Goal: Contribute content

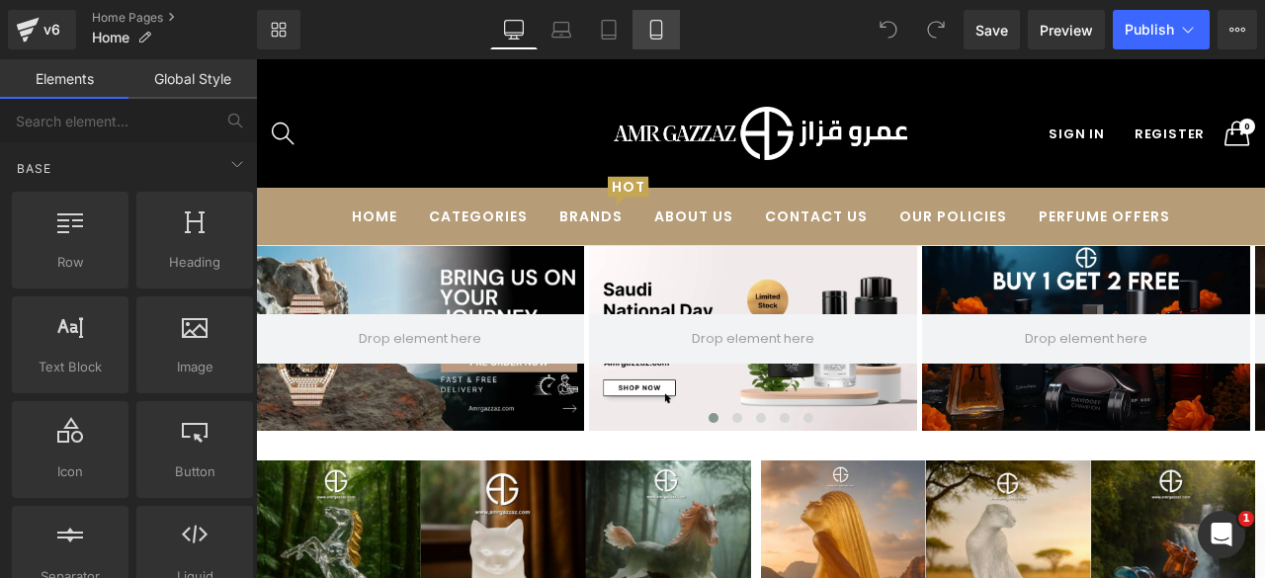
click at [670, 34] on link "Mobile" at bounding box center [655, 30] width 47 height 40
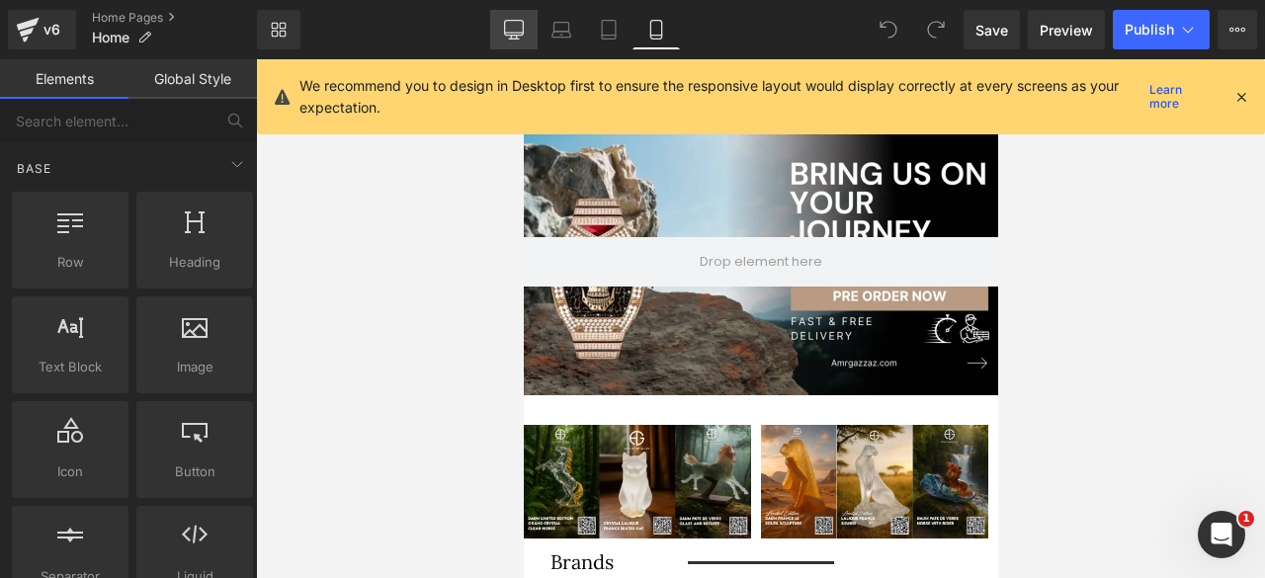
click at [517, 29] on icon at bounding box center [514, 30] width 20 height 20
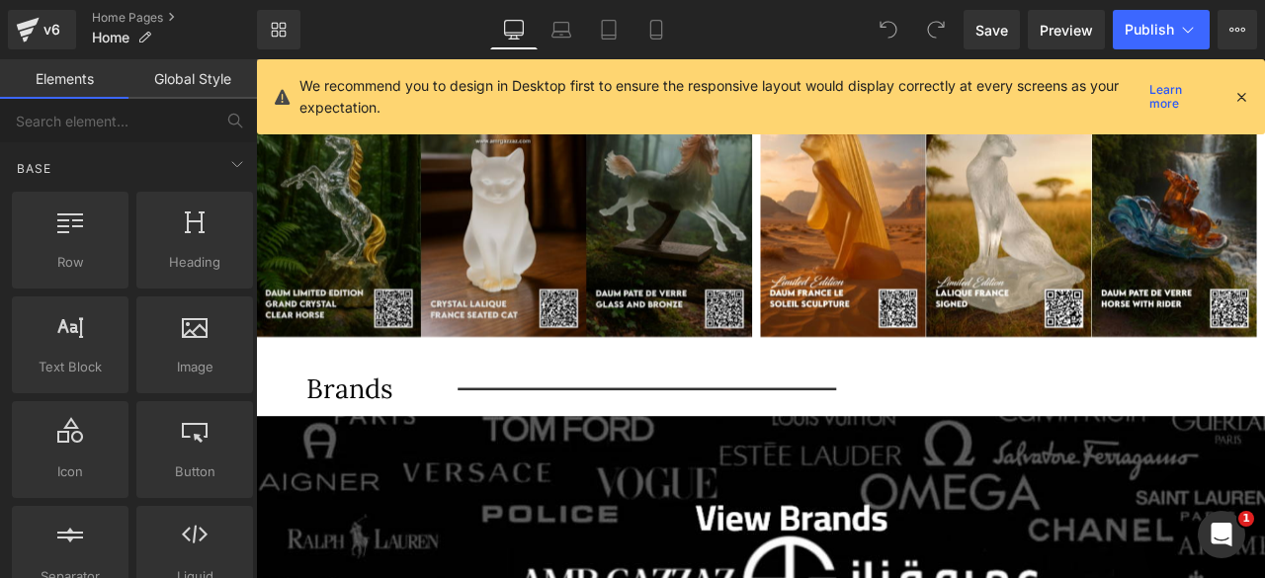
scroll to position [731, 0]
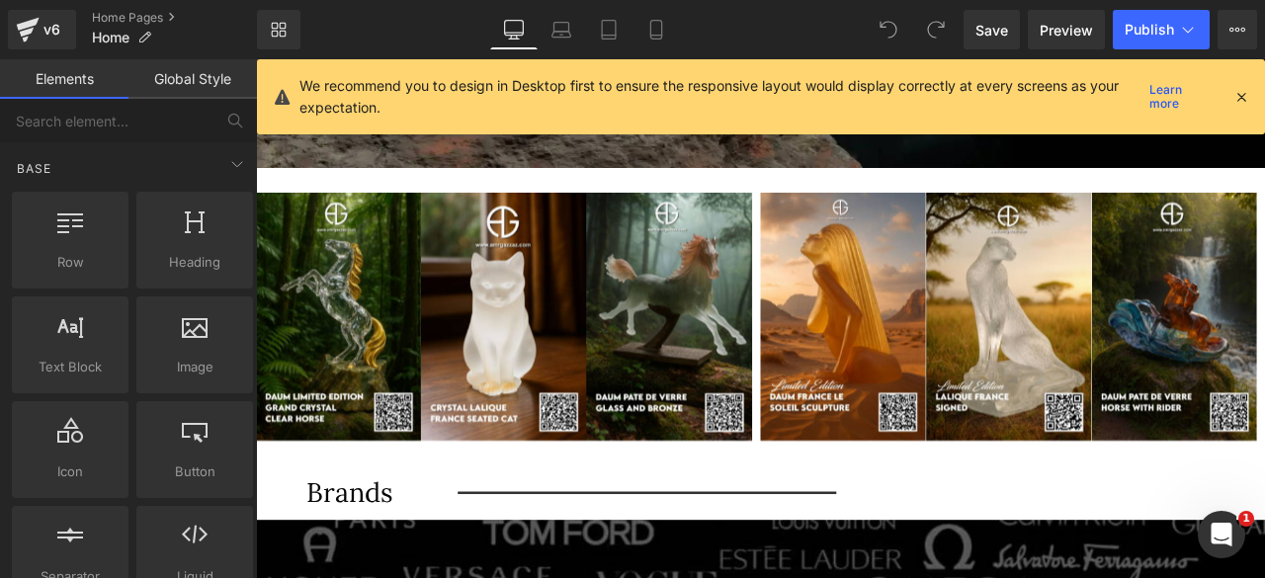
click at [525, 370] on div "Image" at bounding box center [555, 364] width 598 height 294
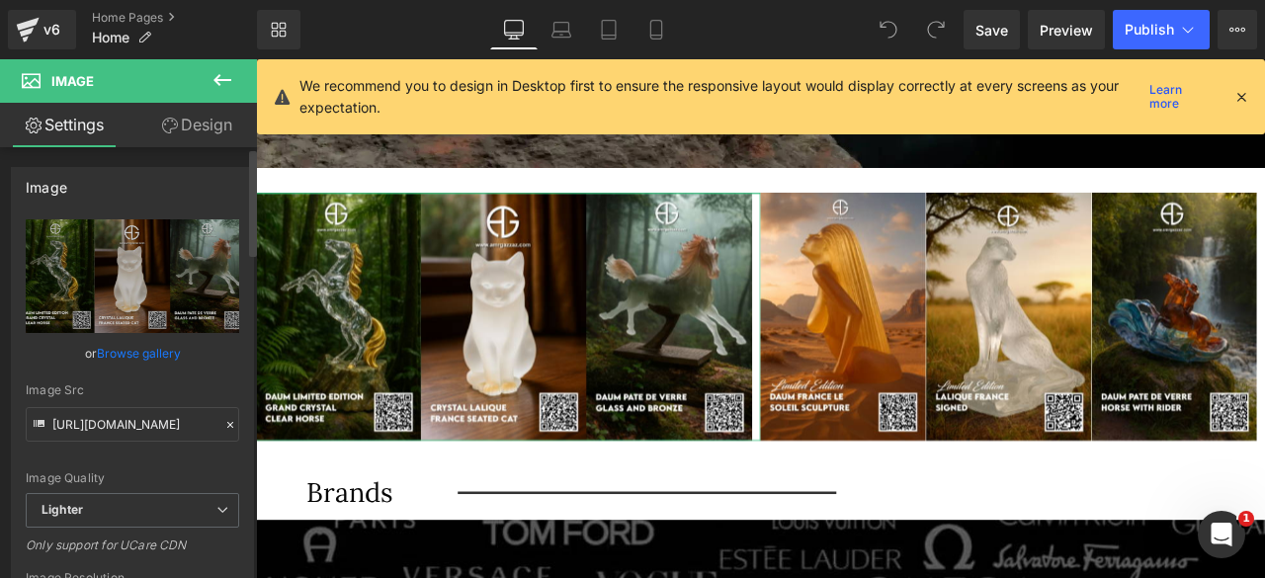
click at [159, 358] on link "Browse gallery" at bounding box center [139, 353] width 84 height 35
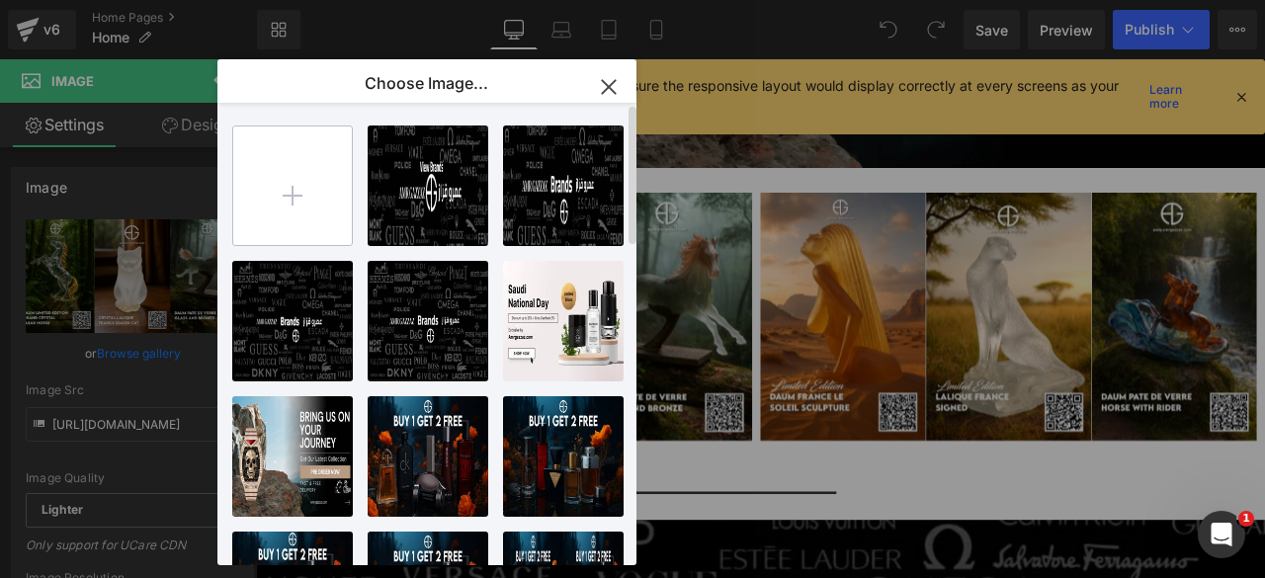
click at [297, 210] on input "file" at bounding box center [292, 185] width 119 height 119
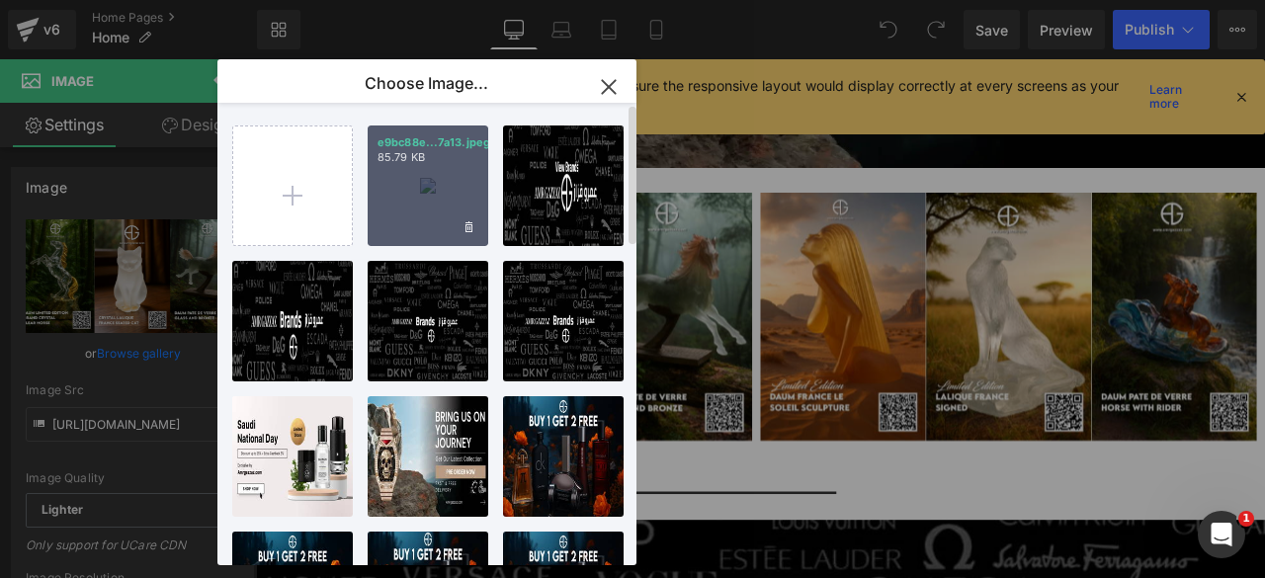
click at [399, 179] on div "e9bc88e...7a13.jpeg 85.79 KB" at bounding box center [428, 186] width 121 height 121
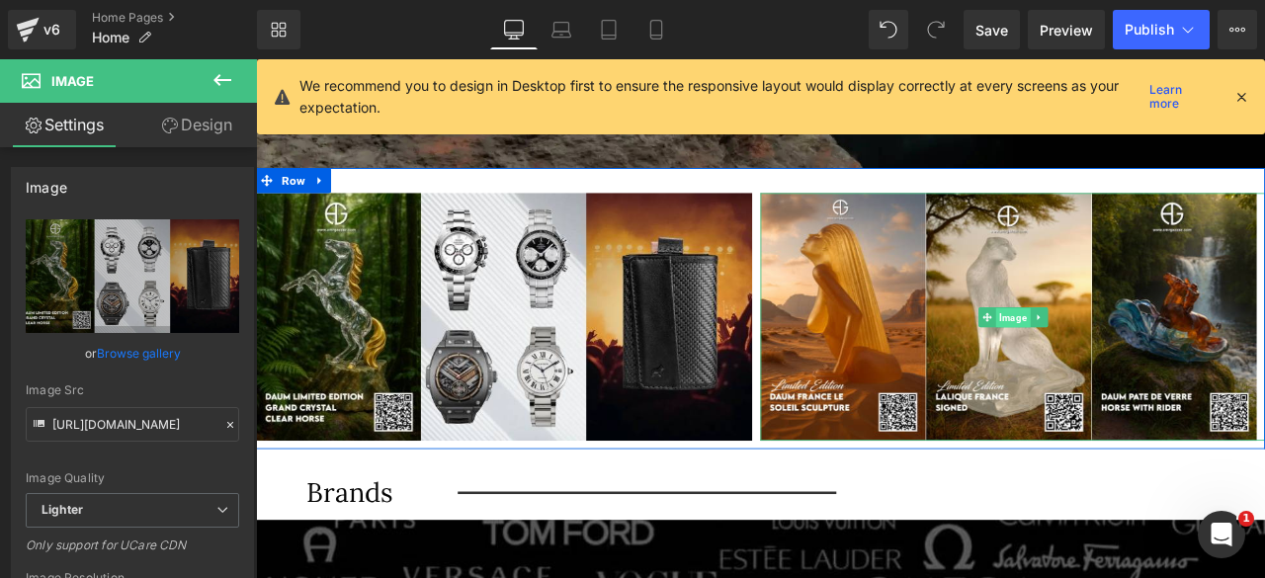
click at [1146, 366] on span "Image" at bounding box center [1153, 365] width 41 height 24
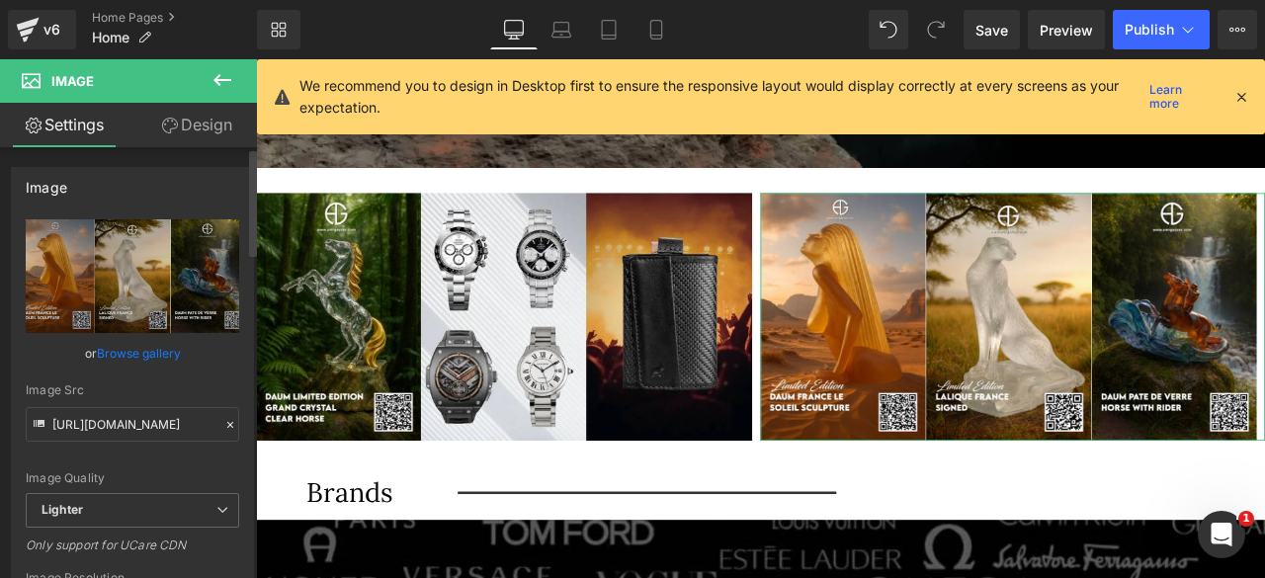
click at [154, 349] on link "Browse gallery" at bounding box center [139, 353] width 84 height 35
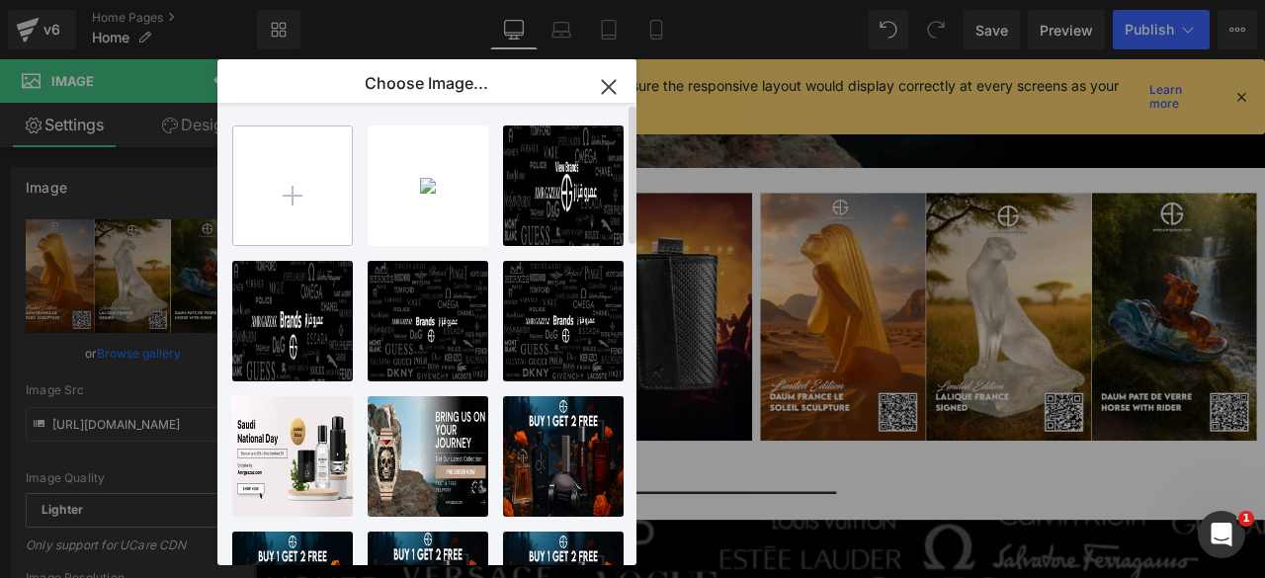
click at [283, 180] on input "file" at bounding box center [292, 185] width 119 height 119
type input "C:\fakepath\9287b4c8-c923-4660-acba-e5fc1a277509.jpeg"
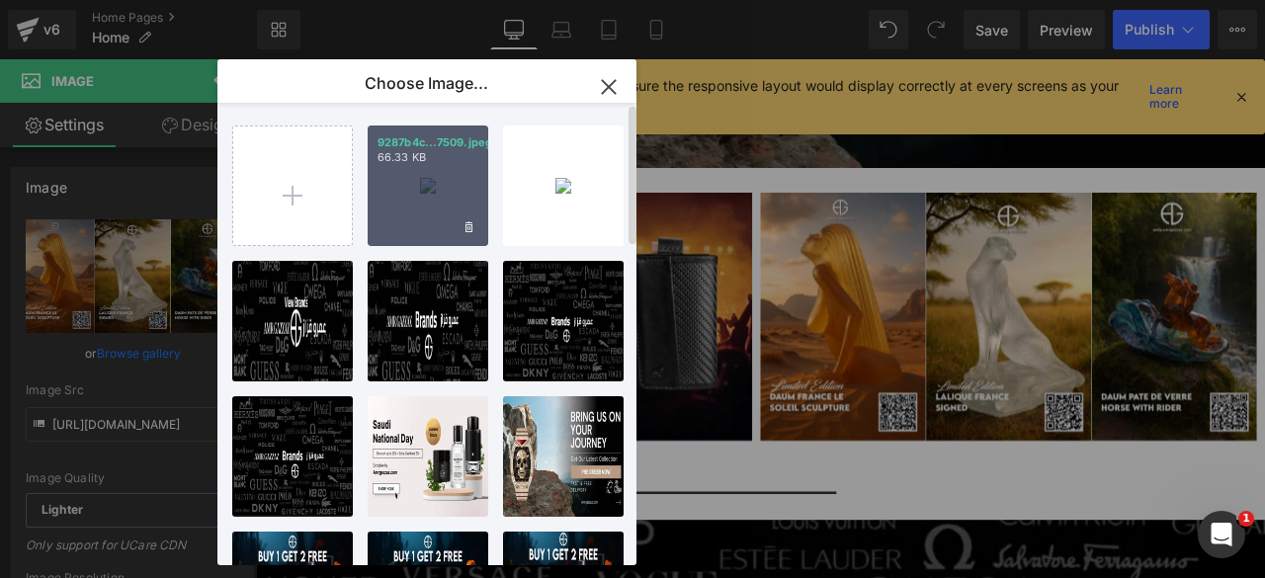
click at [421, 198] on div "9287b4c...7509.jpeg 66.33 KB" at bounding box center [428, 186] width 121 height 121
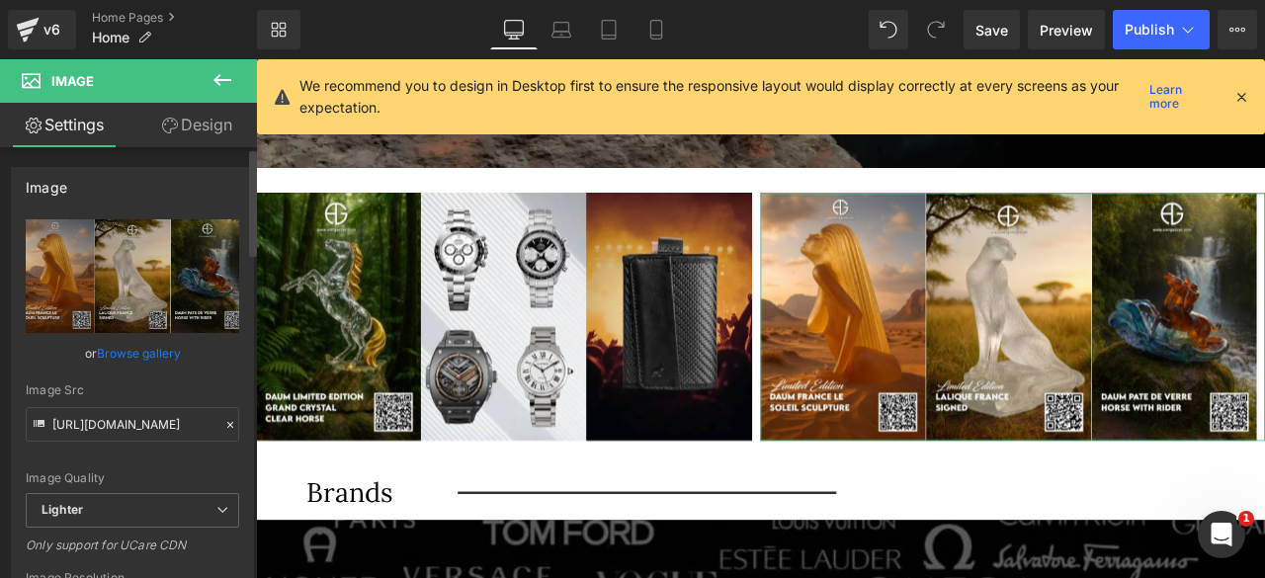
click at [157, 349] on link "Browse gallery" at bounding box center [139, 353] width 84 height 35
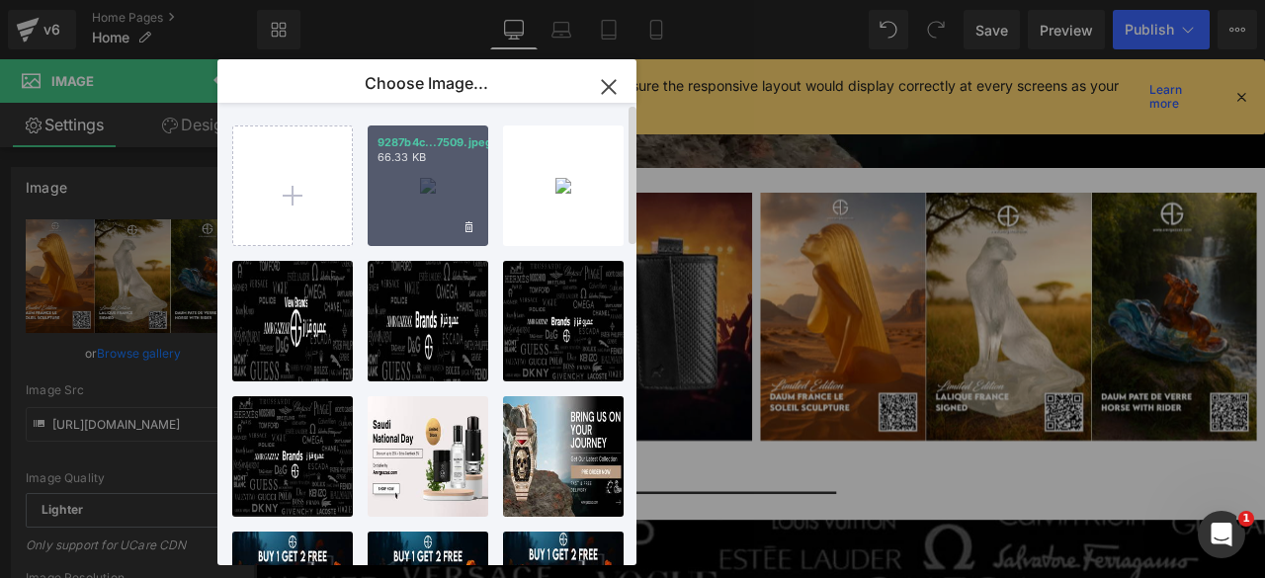
click at [417, 226] on div "9287b4c...7509.jpeg 66.33 KB" at bounding box center [428, 186] width 121 height 121
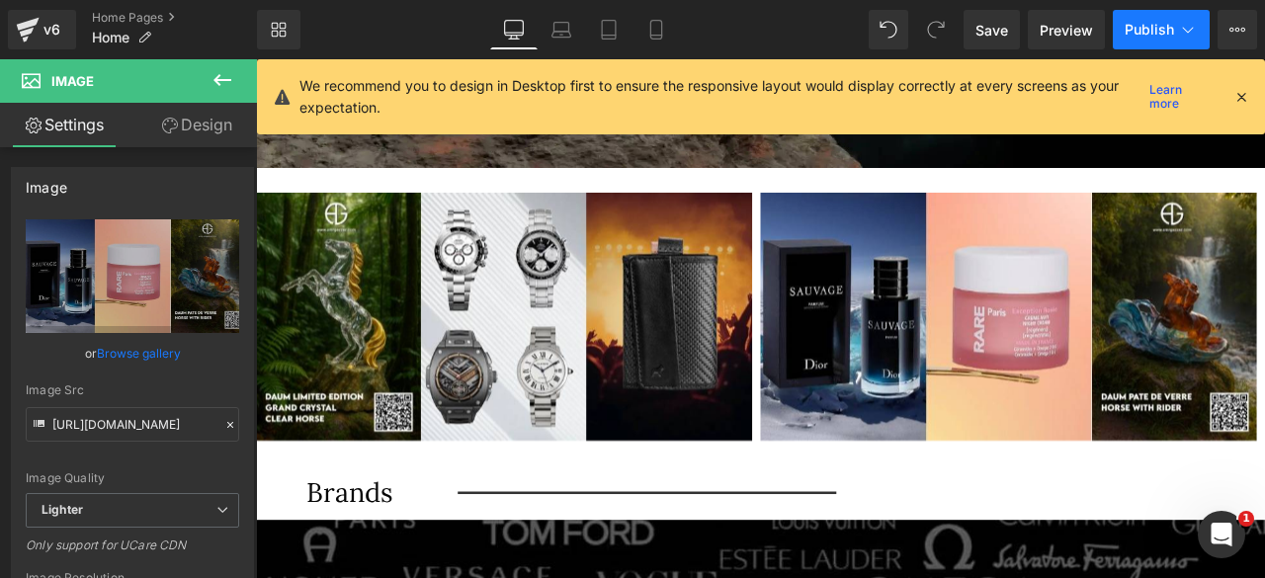
click at [1151, 30] on span "Publish" at bounding box center [1149, 30] width 49 height 16
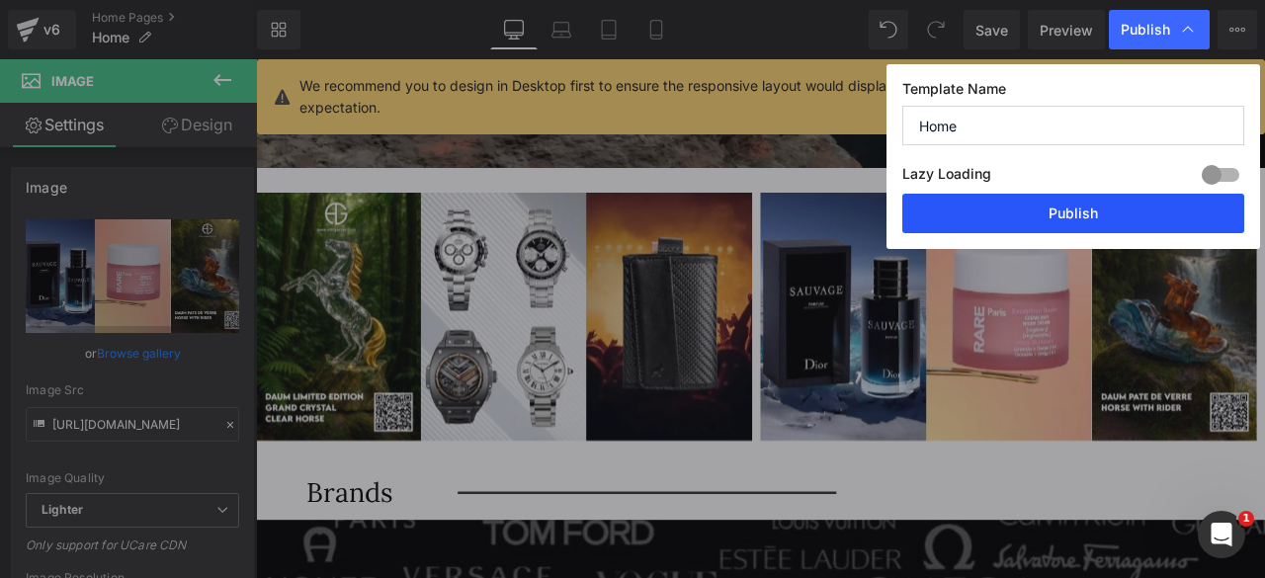
click at [1023, 219] on button "Publish" at bounding box center [1073, 214] width 342 height 40
